Goal: Information Seeking & Learning: Check status

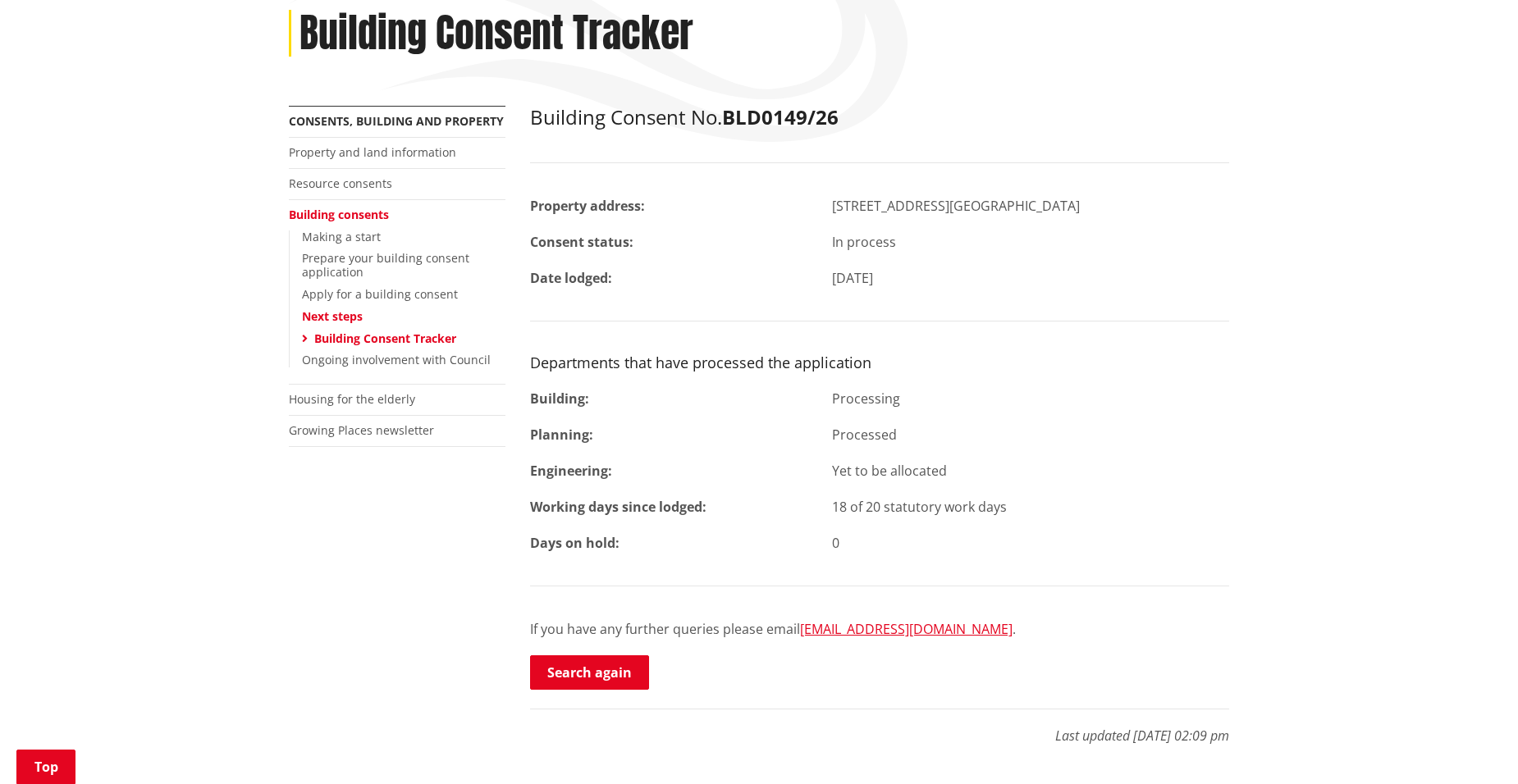
scroll to position [164, 0]
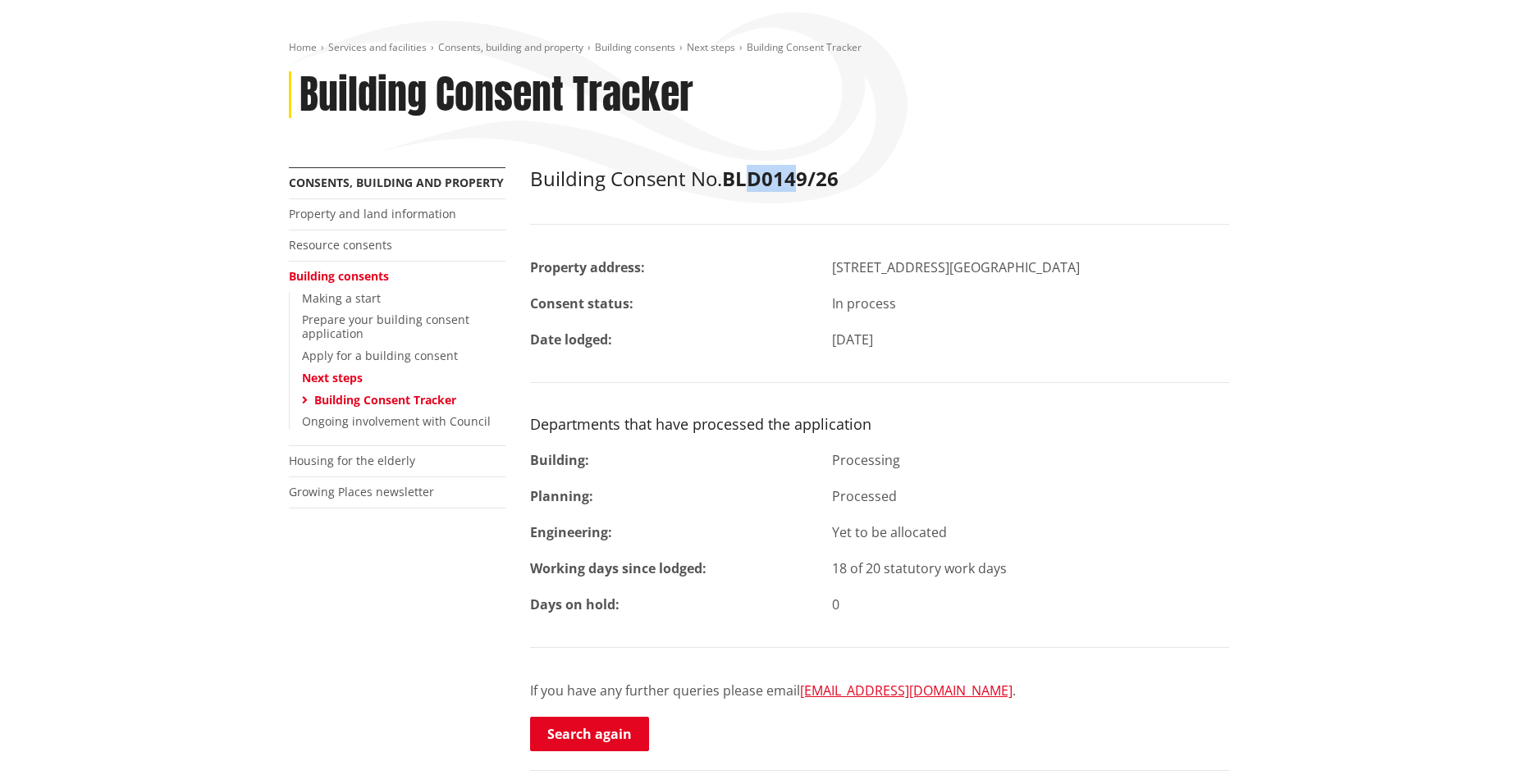
drag, startPoint x: 763, startPoint y: 170, endPoint x: 813, endPoint y: 170, distance: 50.0
copy strong "D0149"
click at [775, 135] on div "Home Services and facilities Consents, building and property Building consents …" at bounding box center [759, 104] width 965 height 126
drag, startPoint x: 726, startPoint y: 181, endPoint x: 837, endPoint y: 183, distance: 111.0
click at [837, 183] on h2 "Building Consent No. BLD0149/26" at bounding box center [879, 179] width 699 height 24
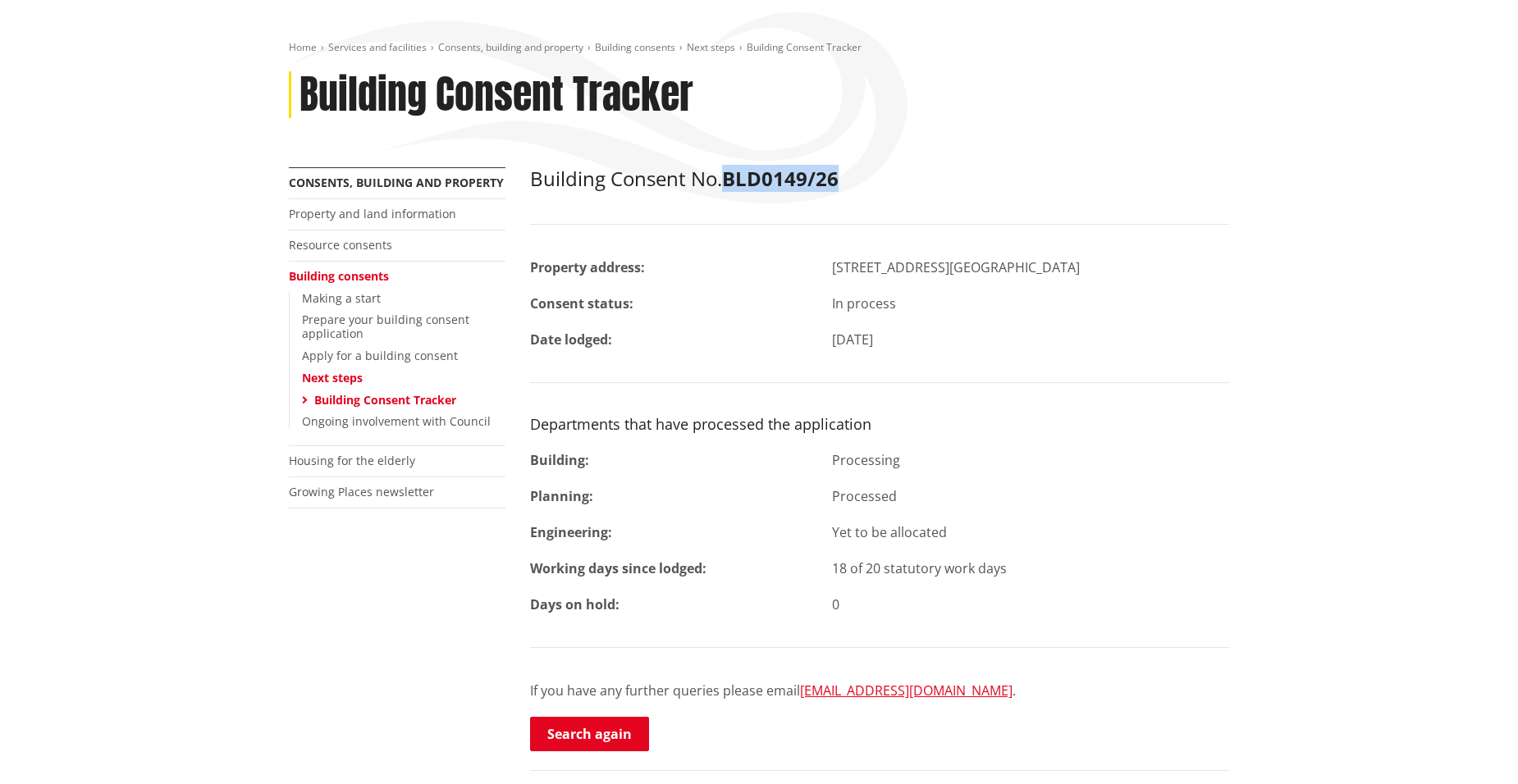
drag, startPoint x: 837, startPoint y: 183, endPoint x: 828, endPoint y: 182, distance: 9.1
copy strong "BLD0149/26"
click at [582, 733] on link "Search again" at bounding box center [589, 733] width 119 height 34
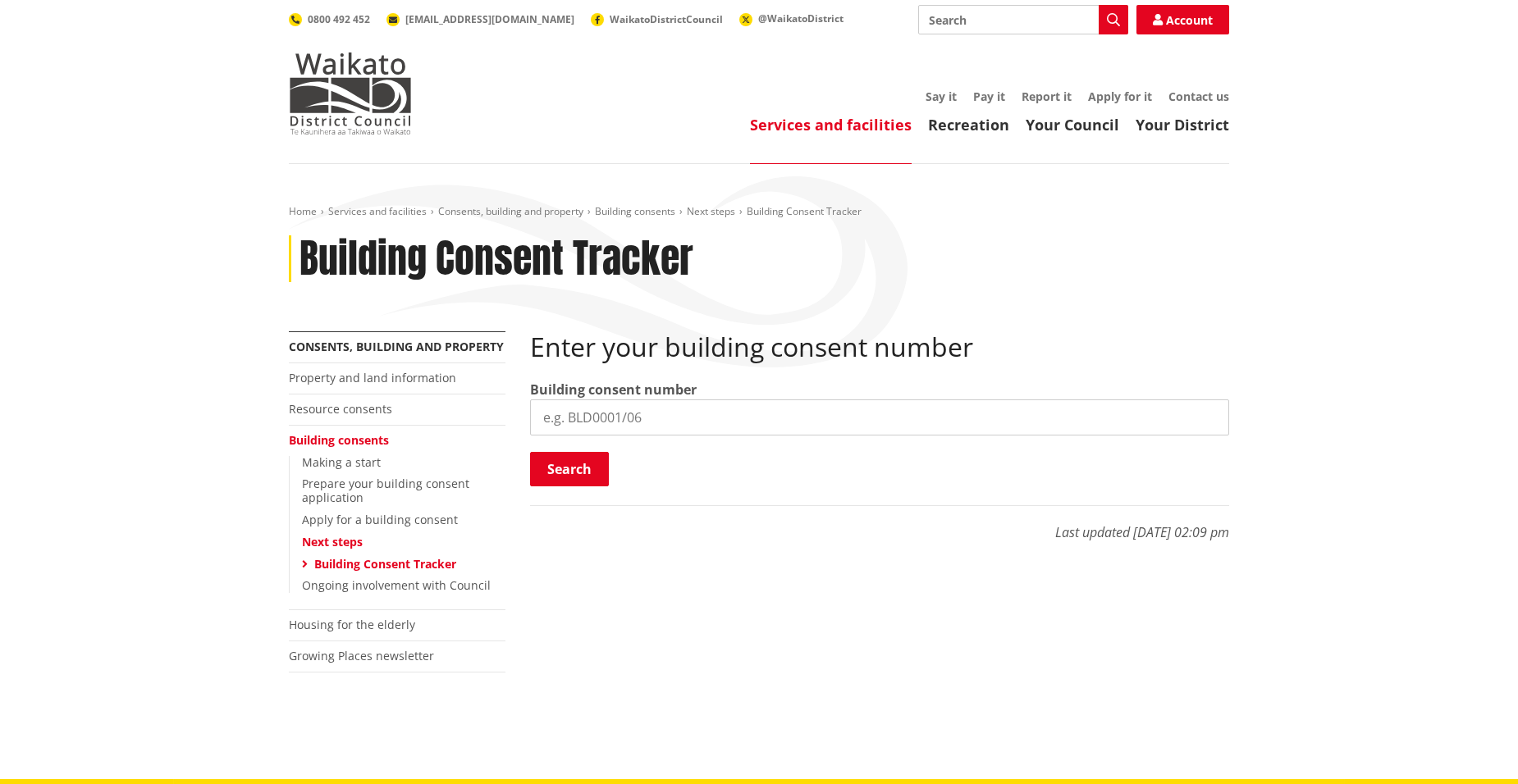
click at [611, 426] on input "search" at bounding box center [879, 417] width 699 height 36
paste input "BLD0149/26"
type input "BLD0149/26"
click at [582, 475] on button "Search" at bounding box center [569, 469] width 79 height 34
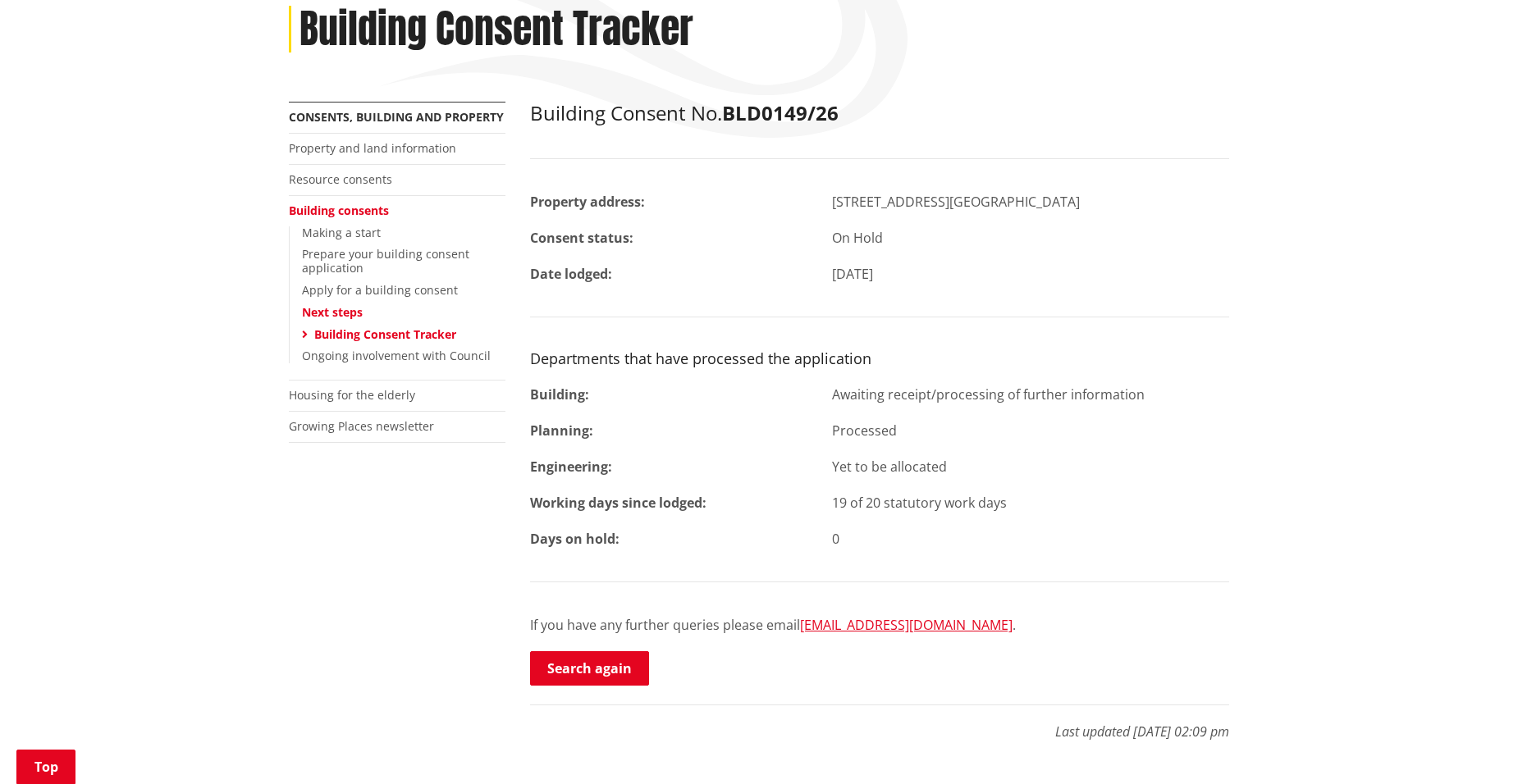
scroll to position [246, 0]
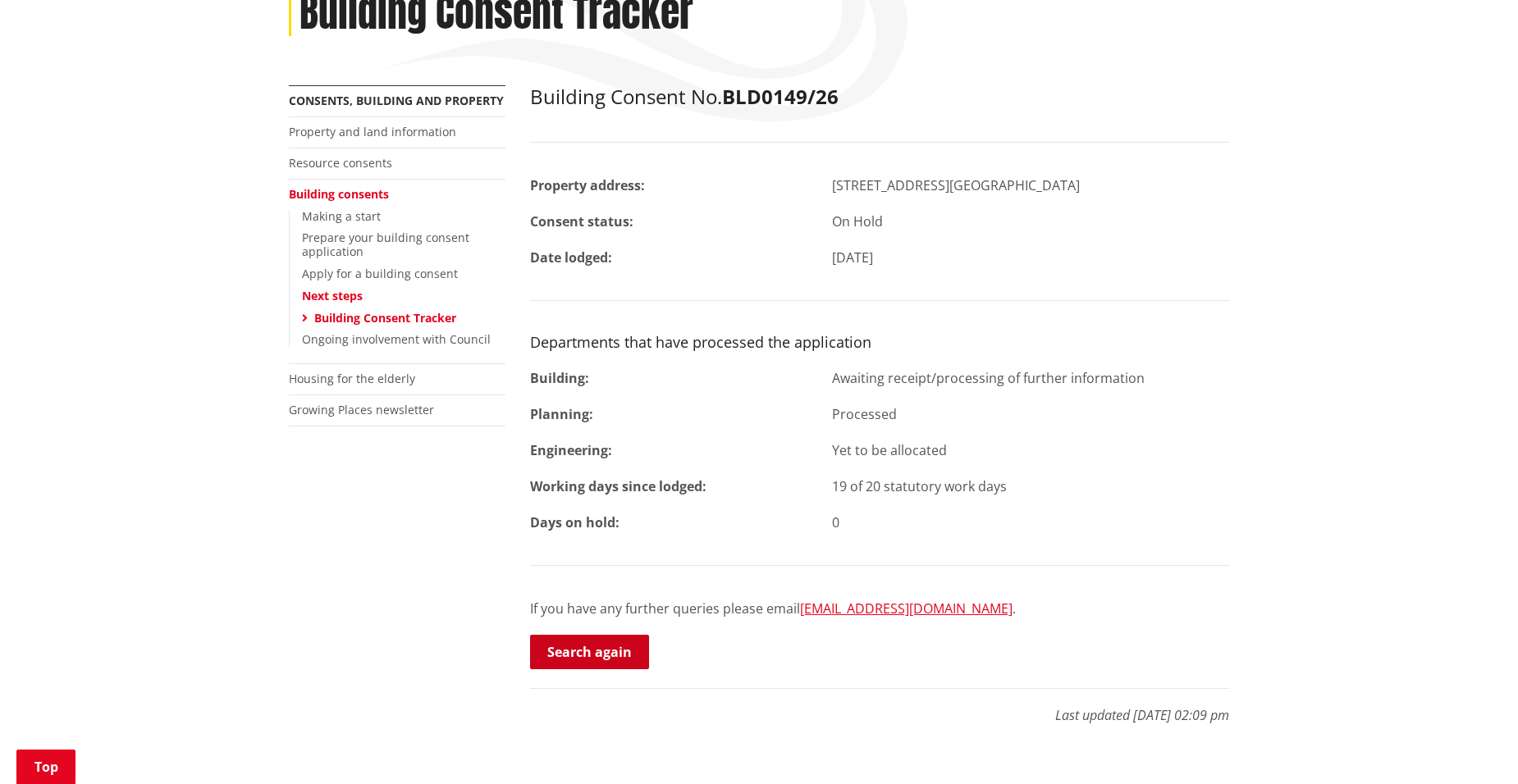
click at [588, 641] on link "Search again" at bounding box center [589, 651] width 119 height 34
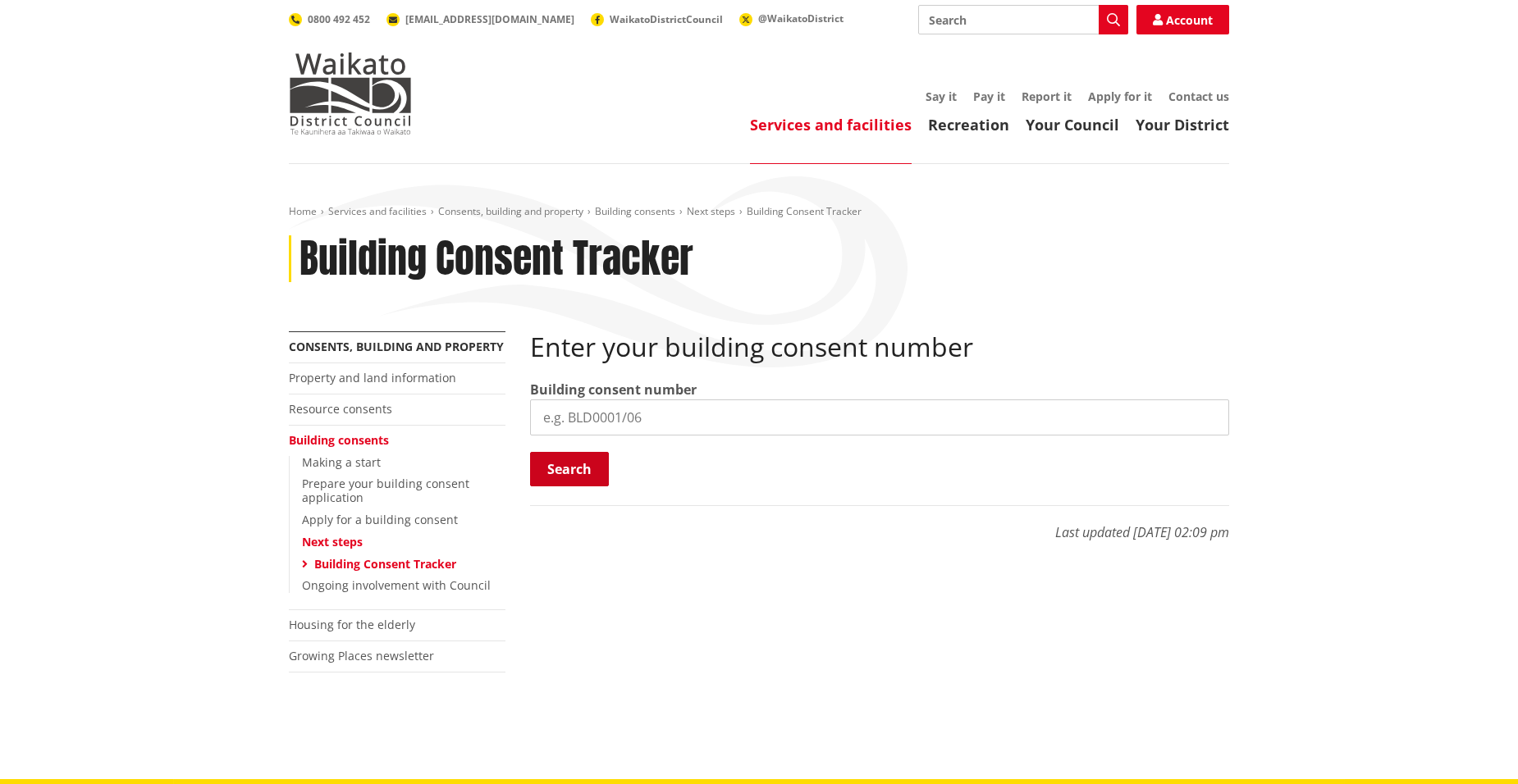
click at [585, 463] on button "Search" at bounding box center [569, 469] width 79 height 34
click at [605, 423] on input "search" at bounding box center [879, 417] width 699 height 36
drag, startPoint x: 602, startPoint y: 415, endPoint x: 576, endPoint y: 423, distance: 27.2
click at [575, 426] on input "search" at bounding box center [879, 417] width 699 height 36
paste input "BLD0149/26"
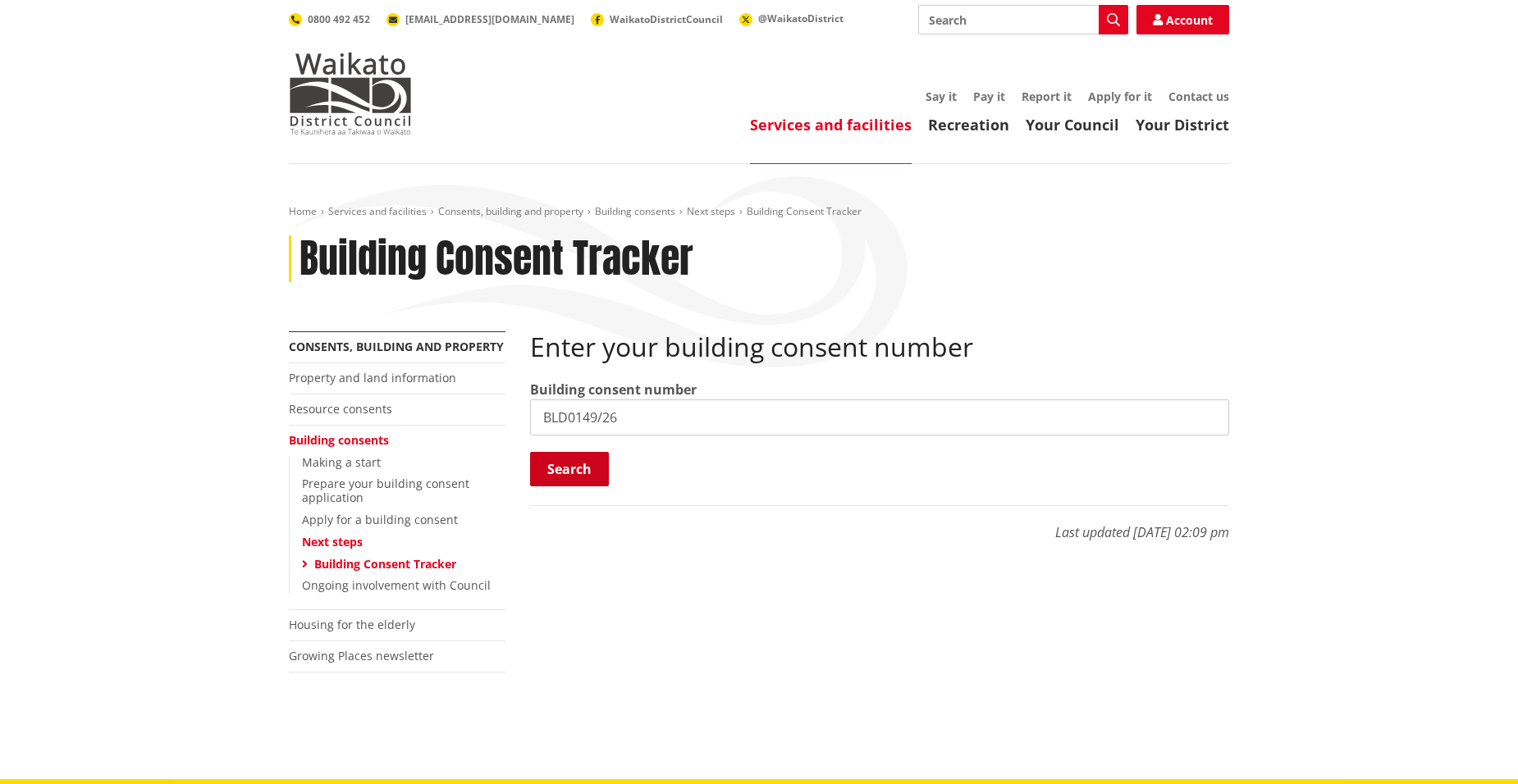
type input "BLD0149/26"
click at [571, 469] on button "Search" at bounding box center [569, 469] width 79 height 34
